Goal: Task Accomplishment & Management: Manage account settings

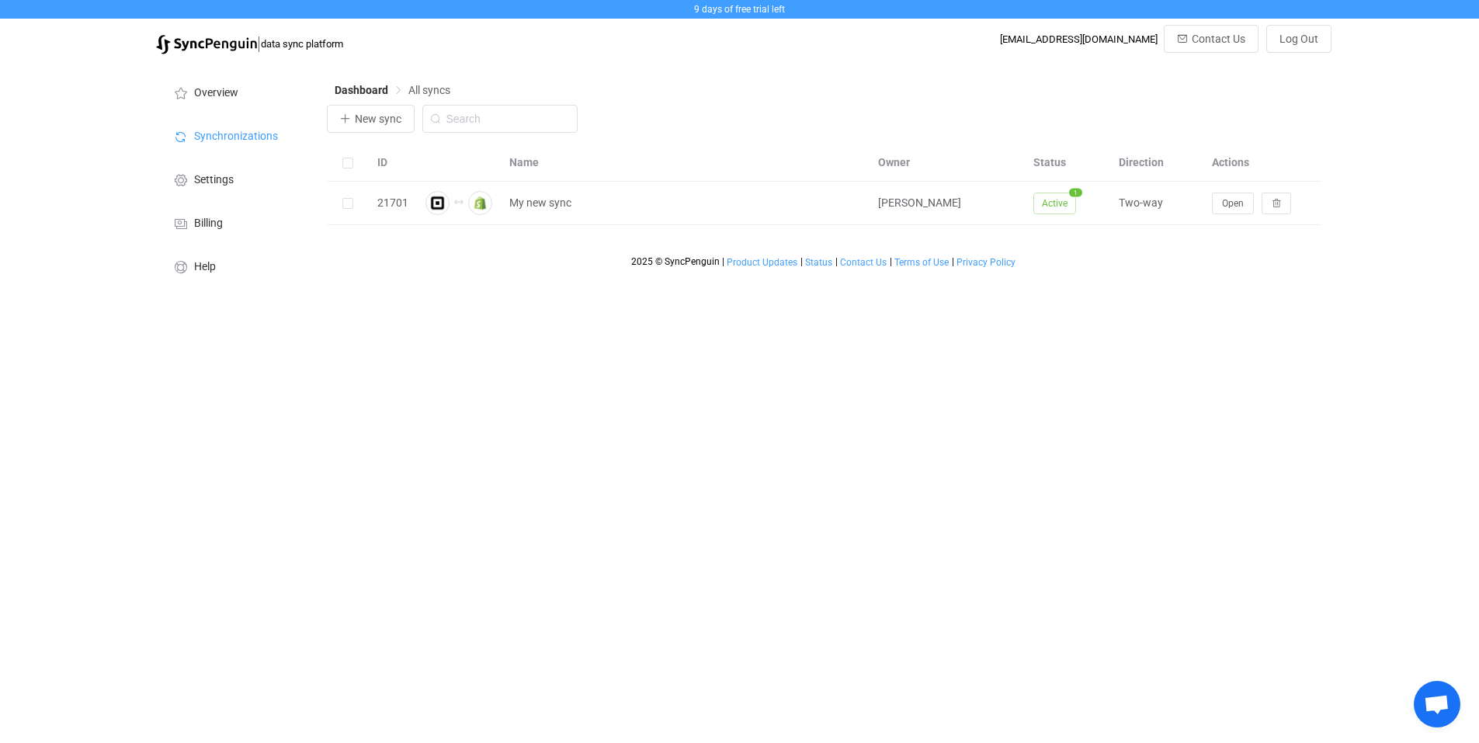
scroll to position [158, 0]
click at [755, 295] on html "9 days of free trial left | data sync platform [EMAIL_ADDRESS][DOMAIN_NAME] Con…" at bounding box center [739, 147] width 1479 height 295
click at [216, 91] on span "Overview" at bounding box center [216, 93] width 44 height 12
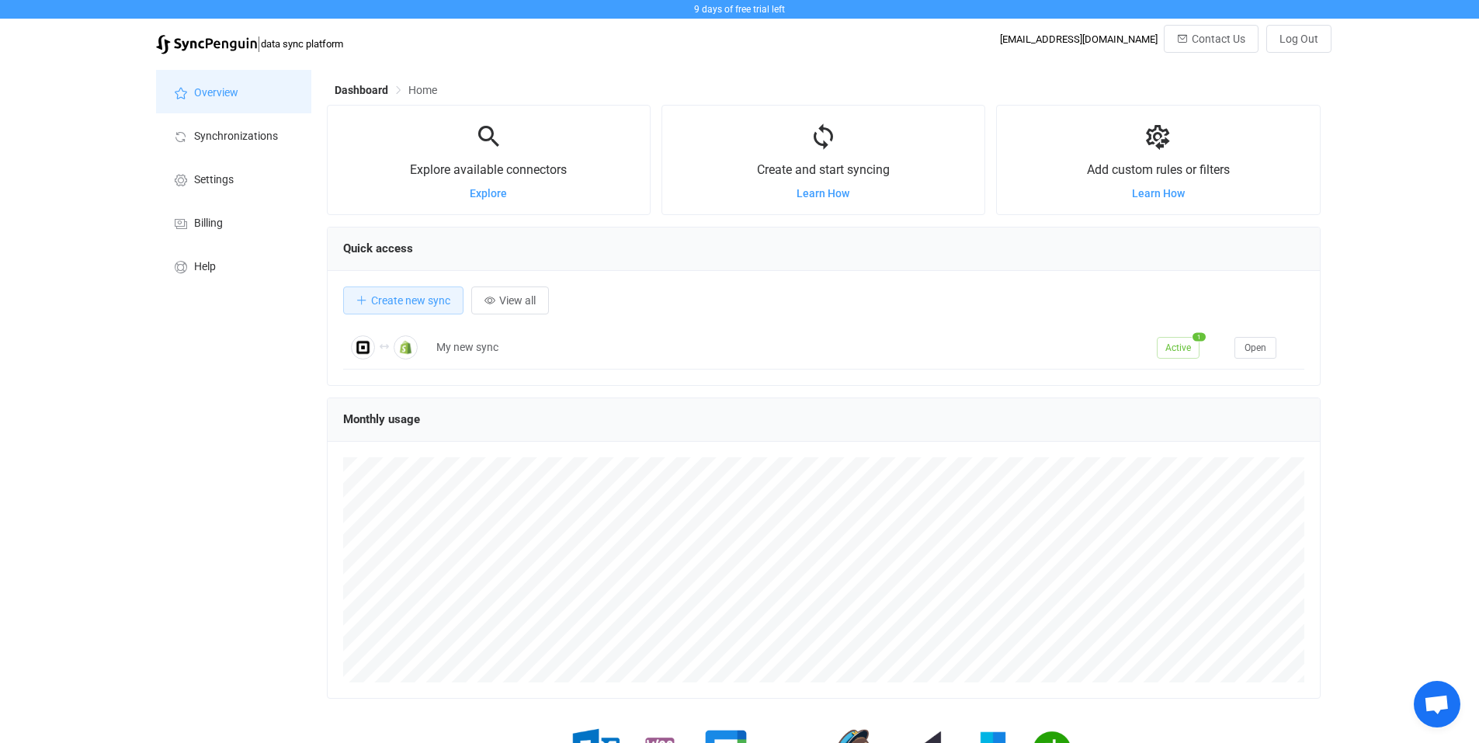
scroll to position [301, 993]
click at [526, 300] on span "View all" at bounding box center [517, 300] width 36 height 12
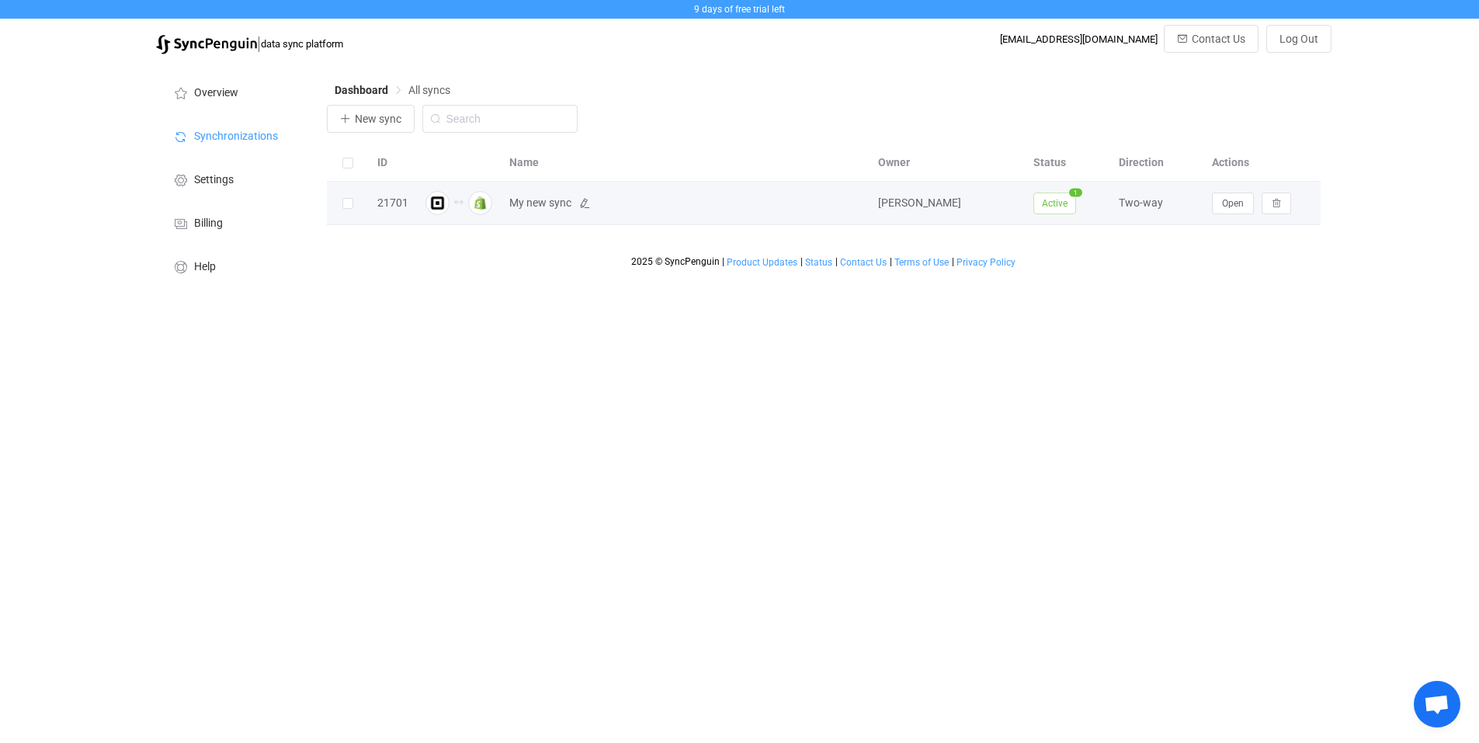
click at [536, 206] on span "My new sync" at bounding box center [540, 203] width 62 height 18
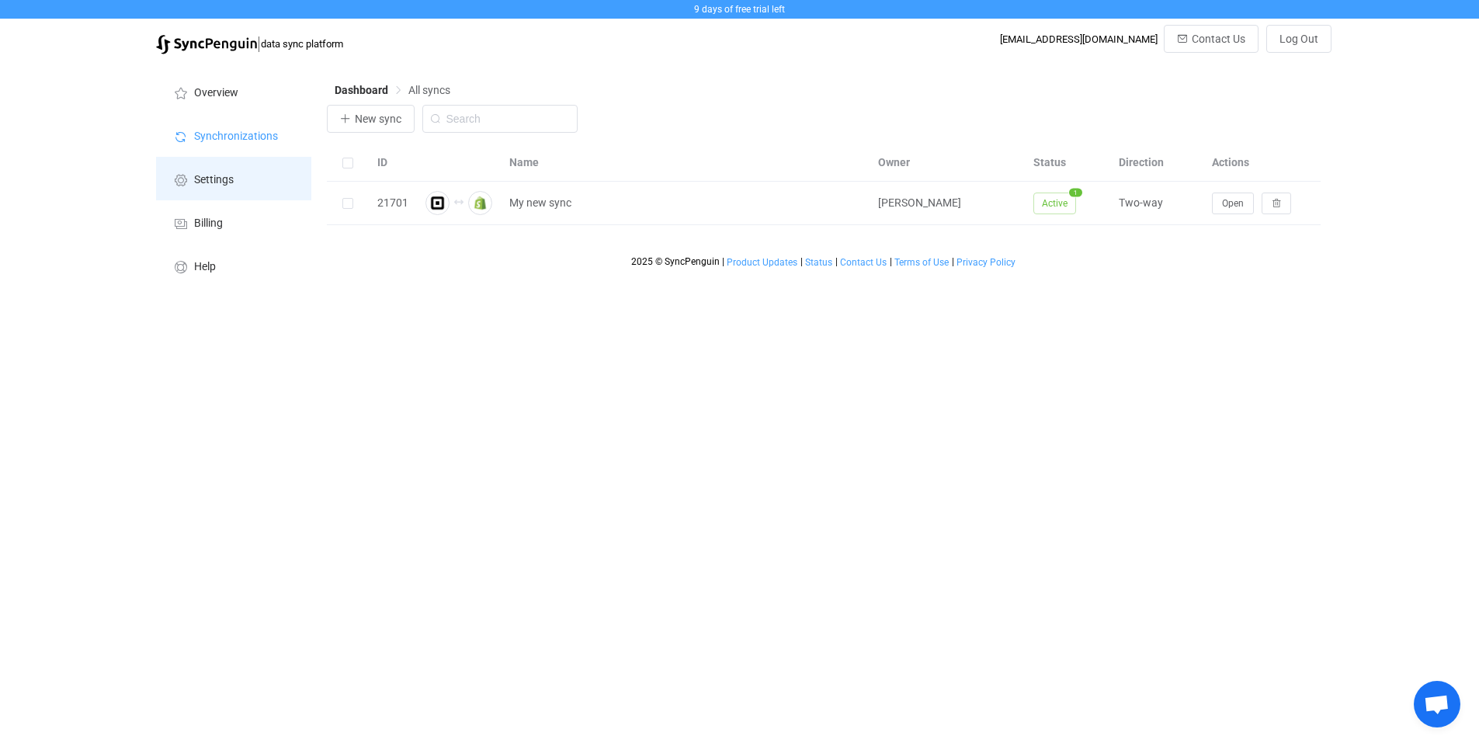
click at [231, 178] on span "Settings" at bounding box center [214, 180] width 40 height 12
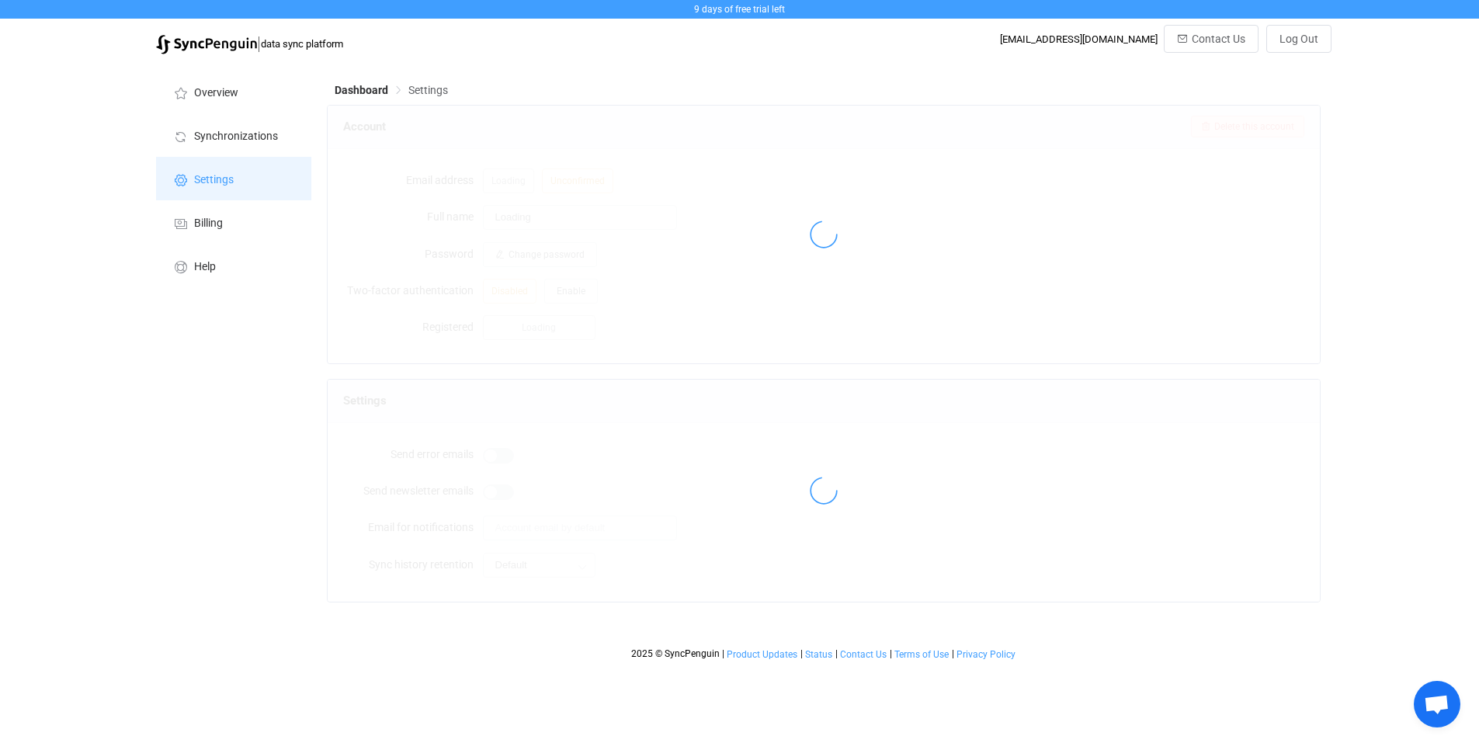
type input "[PERSON_NAME]"
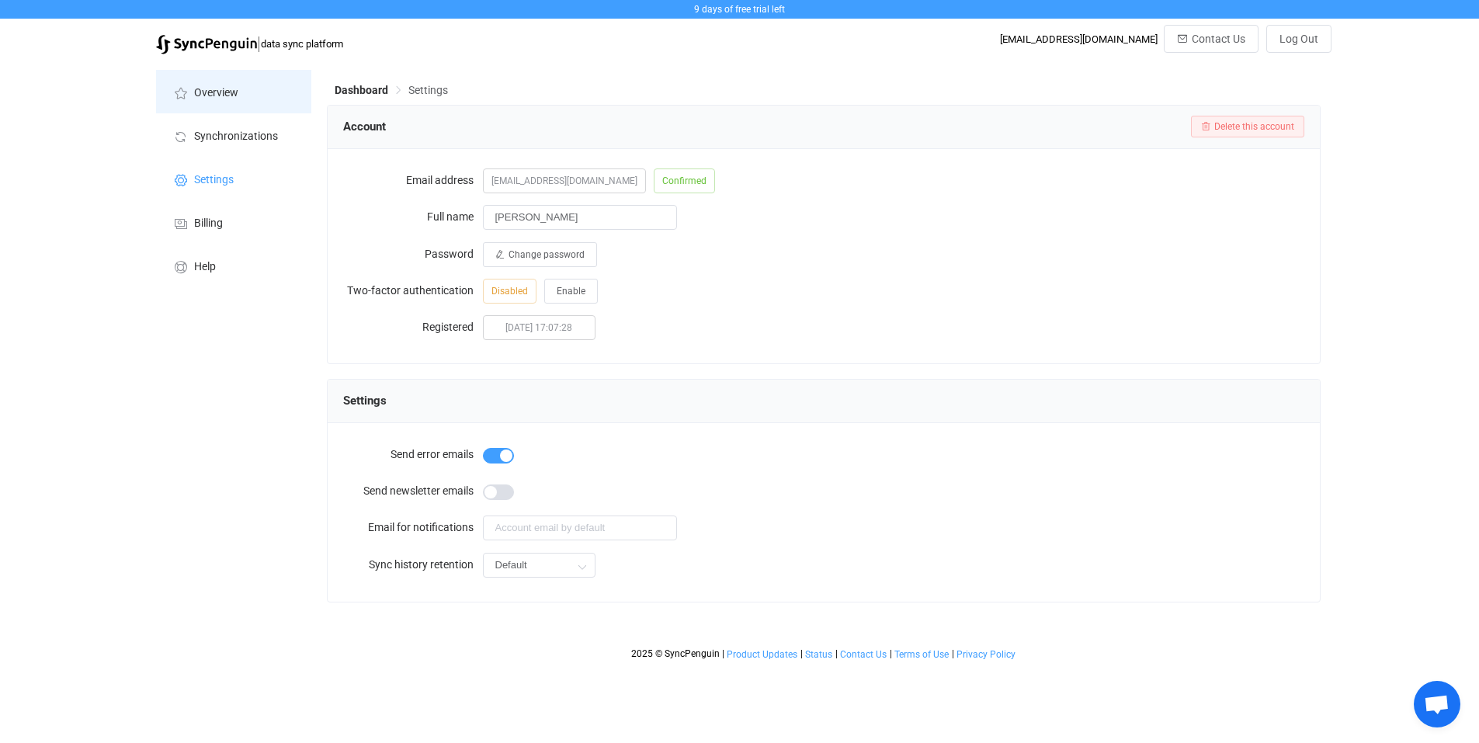
click at [212, 104] on li "Overview" at bounding box center [233, 91] width 155 height 43
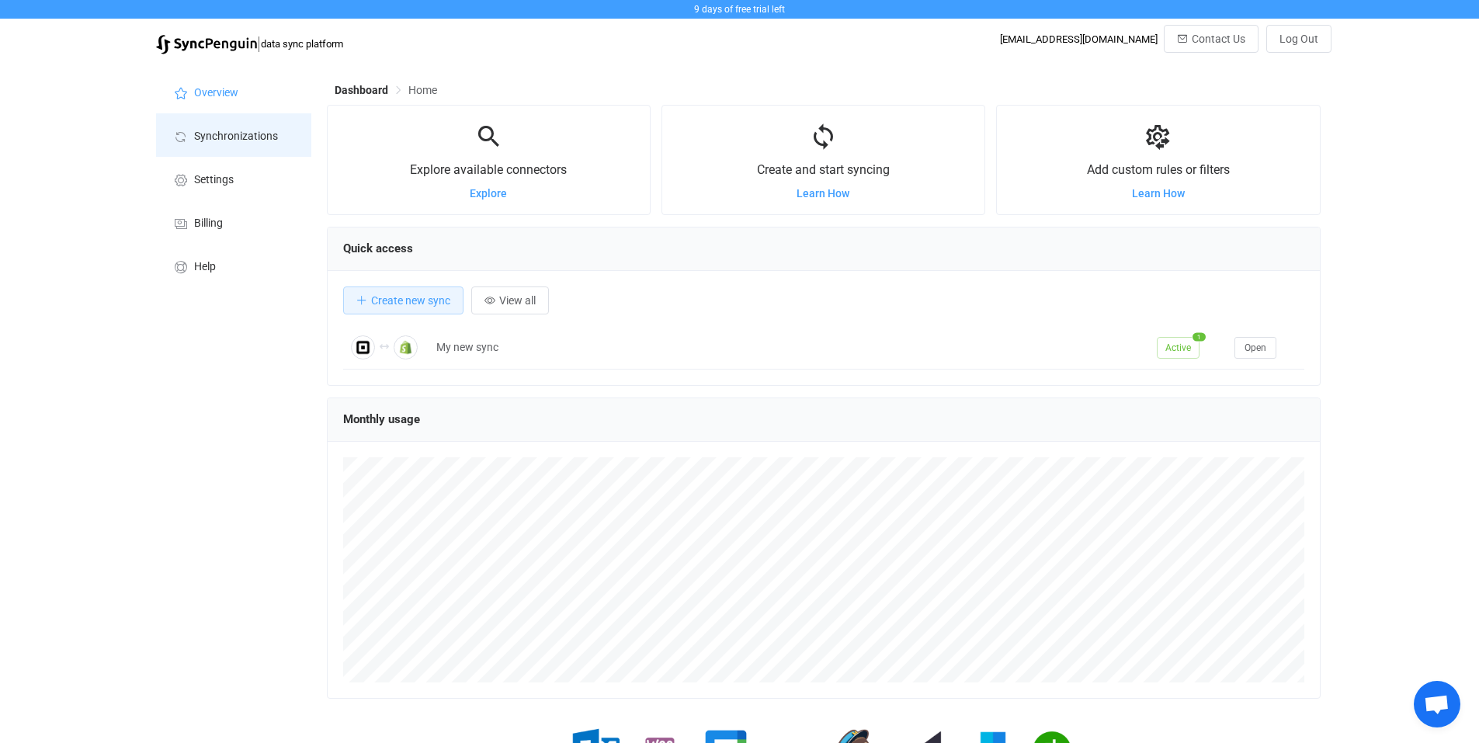
click at [233, 143] on li "Synchronizations" at bounding box center [233, 134] width 155 height 43
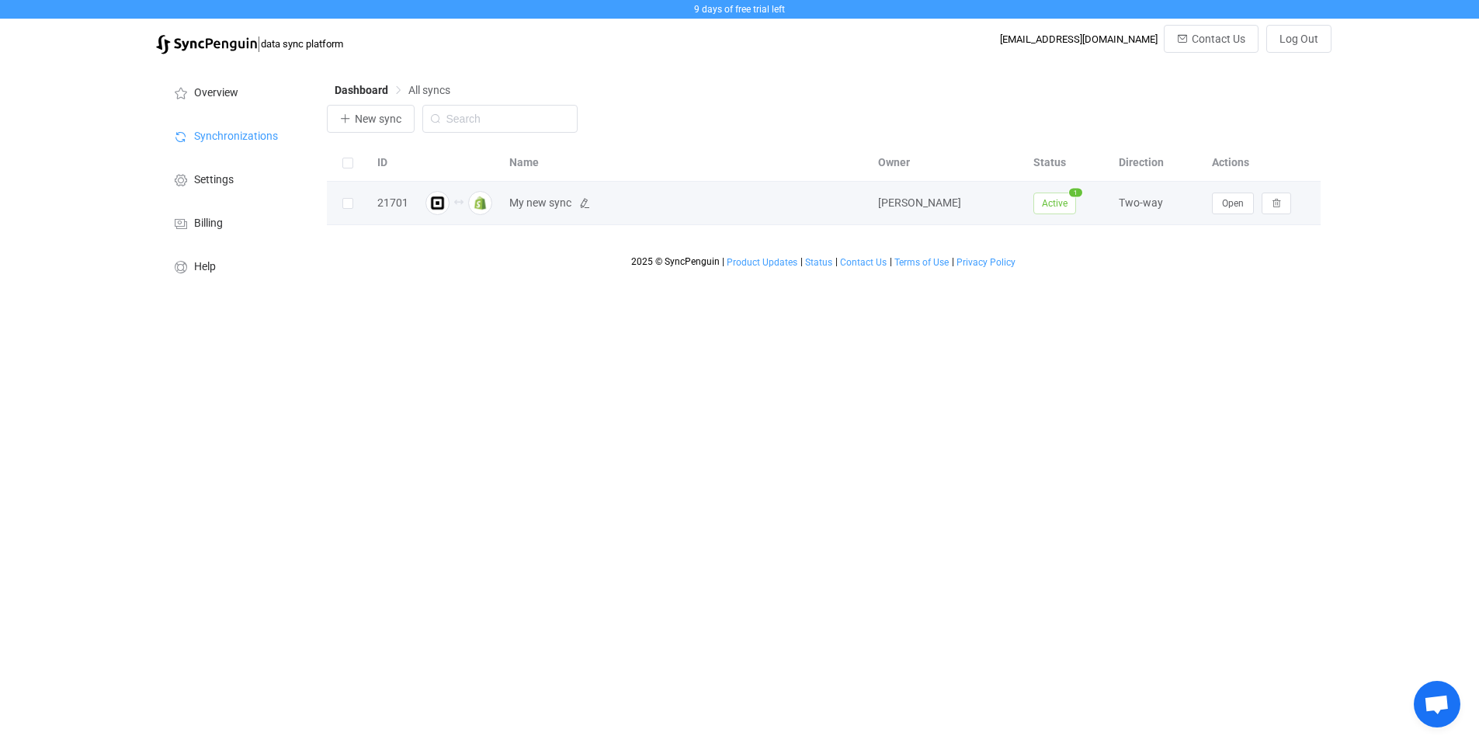
click at [543, 201] on span "My new sync" at bounding box center [540, 203] width 62 height 18
click at [1236, 199] on span "Open" at bounding box center [1233, 203] width 22 height 11
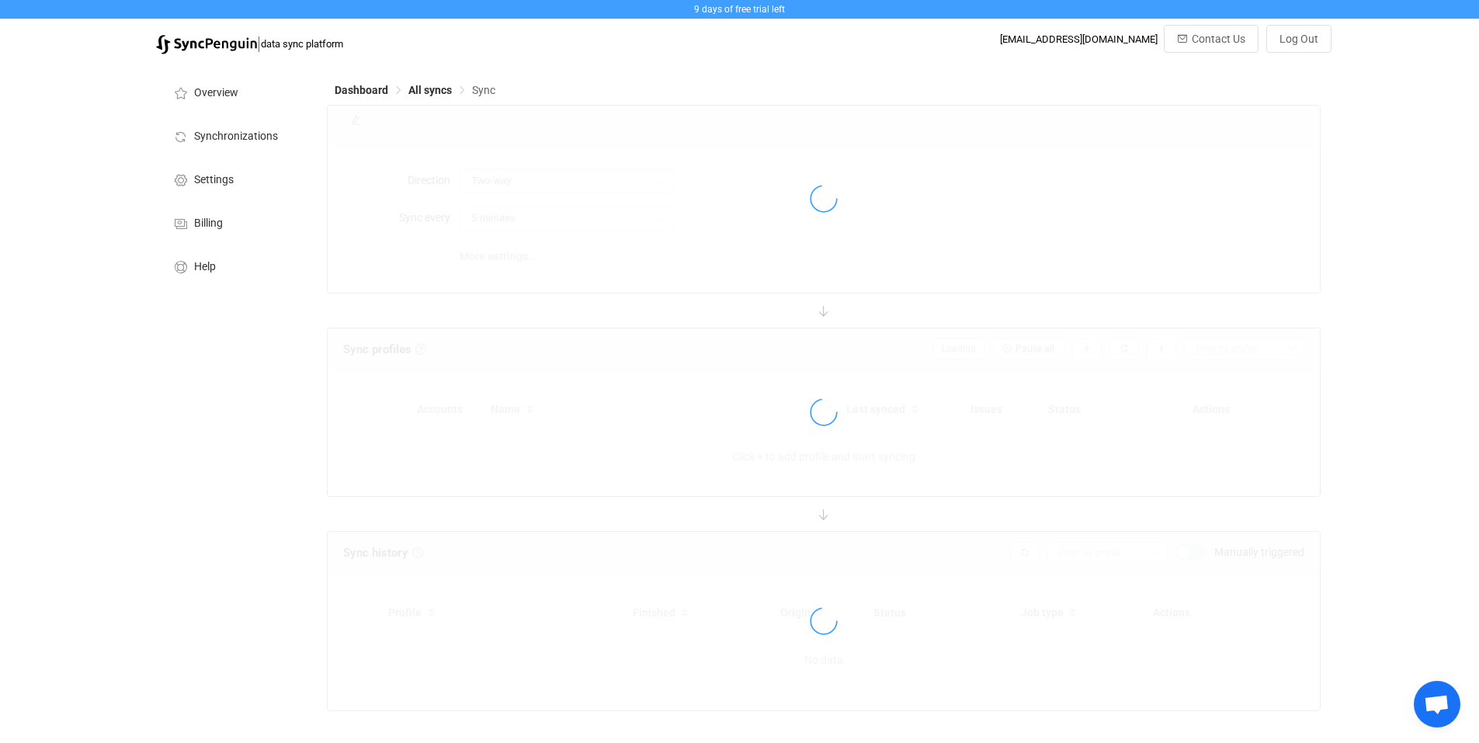
type input "10 minutes"
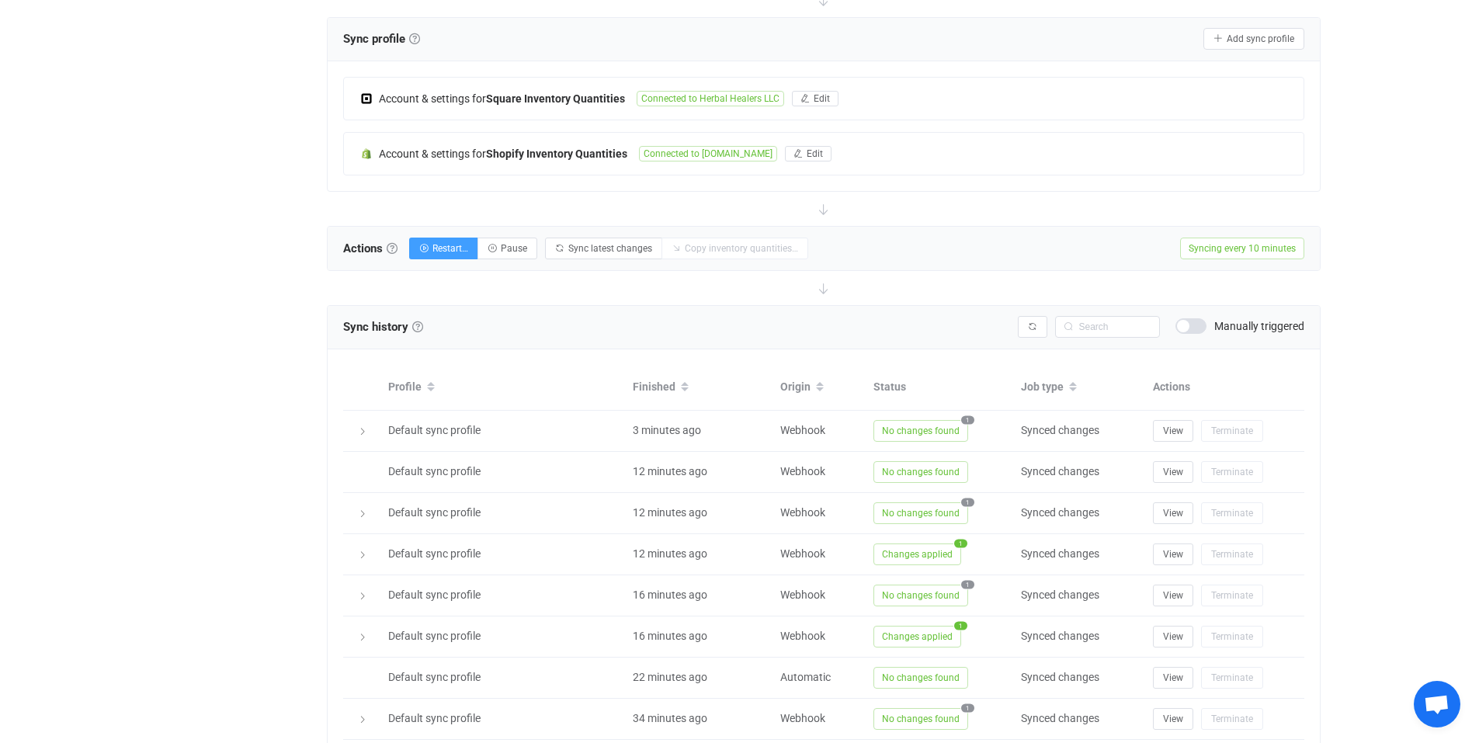
scroll to position [388, 0]
